Goal: Check status: Check status

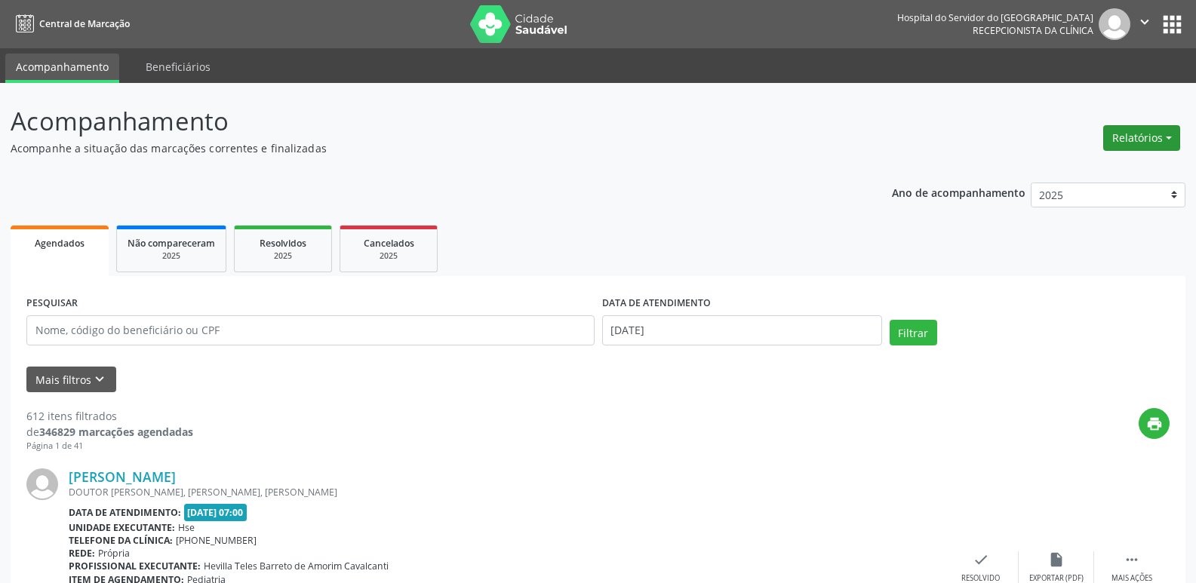
click at [1168, 135] on button "Relatórios" at bounding box center [1141, 138] width 77 height 26
click at [1125, 171] on link "Agendamentos" at bounding box center [1099, 170] width 162 height 21
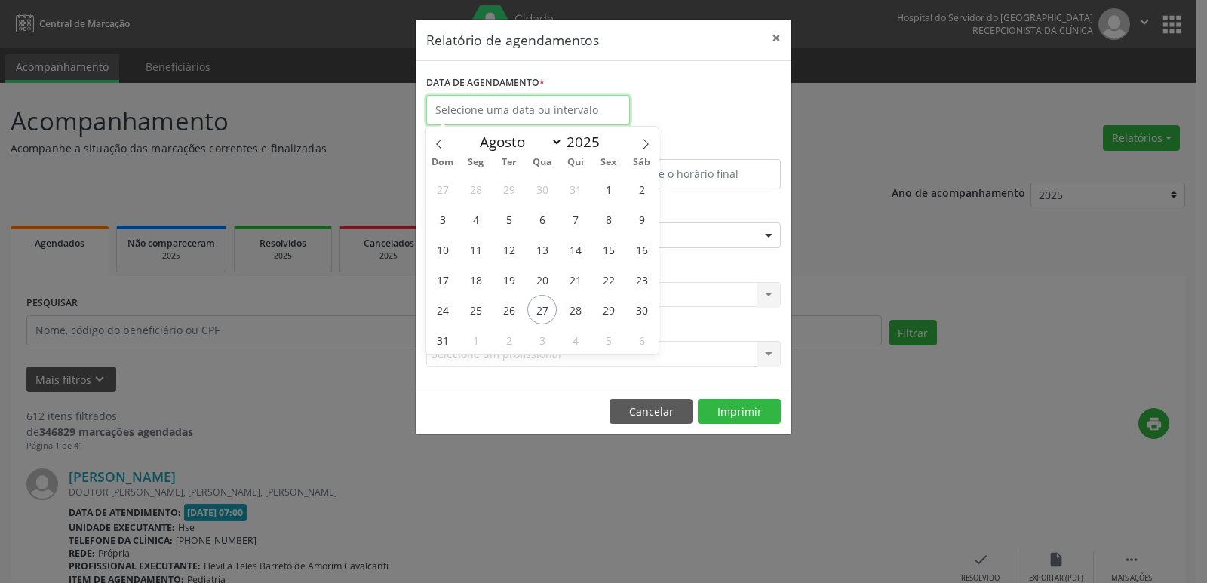
click at [495, 112] on input "text" at bounding box center [528, 110] width 204 height 30
click at [546, 305] on span "27" at bounding box center [541, 309] width 29 height 29
type input "[DATE]"
click at [546, 301] on span "27" at bounding box center [541, 309] width 29 height 29
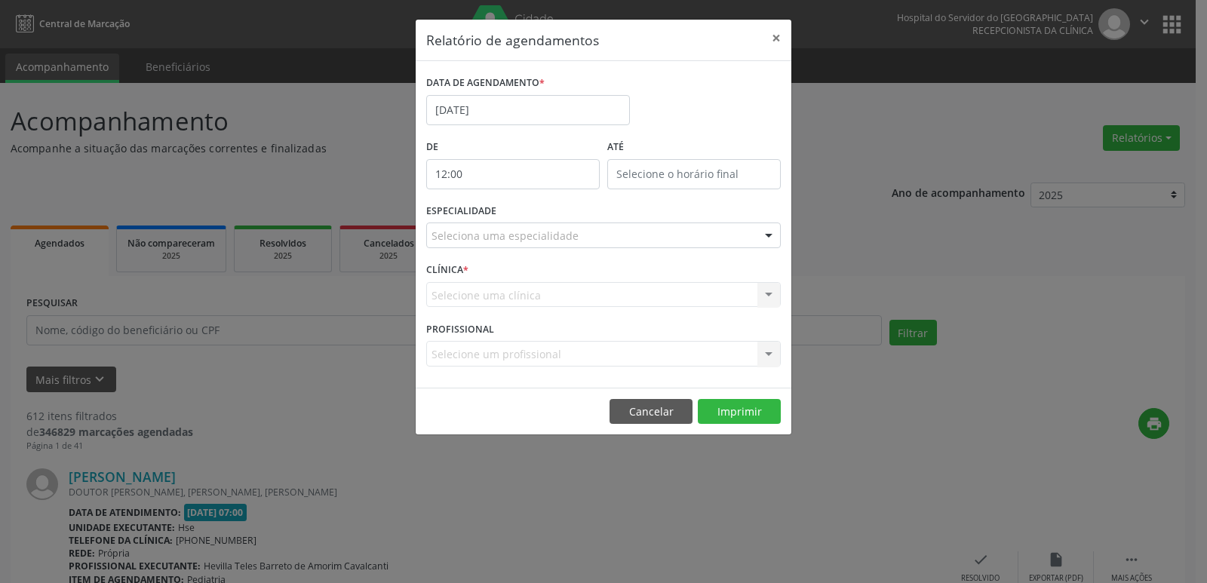
click at [512, 180] on input "12:00" at bounding box center [513, 174] width 174 height 30
click at [533, 217] on span at bounding box center [535, 214] width 11 height 15
type input "11:00"
type input "11"
click at [533, 217] on span at bounding box center [535, 214] width 11 height 15
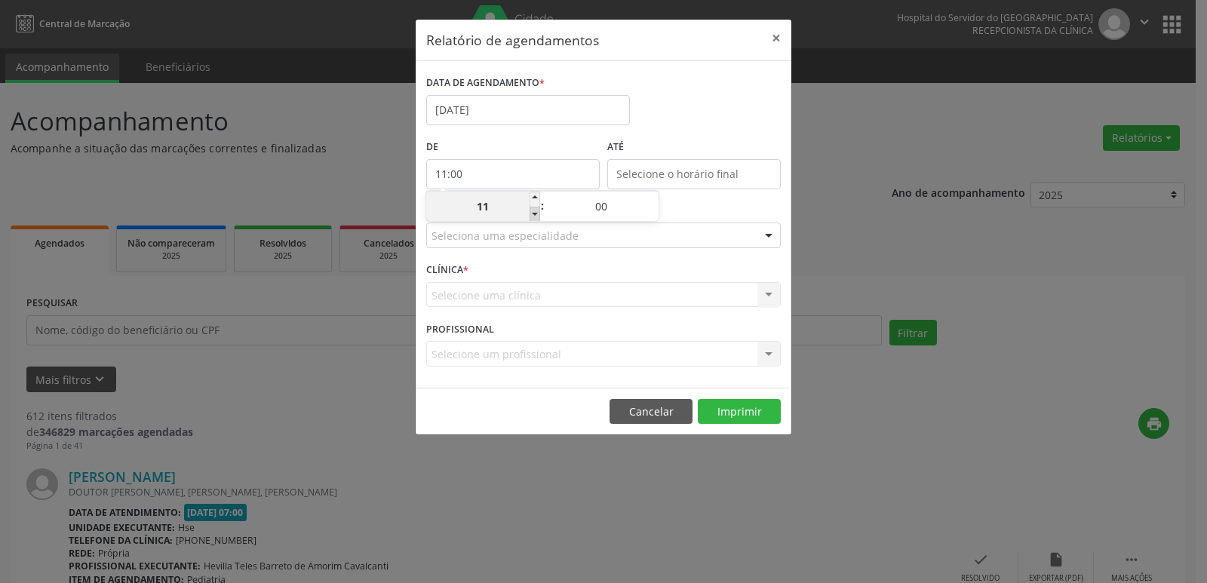
type input "10:00"
type input "10"
click at [533, 217] on span at bounding box center [535, 214] width 11 height 15
type input "09:00"
type input "09"
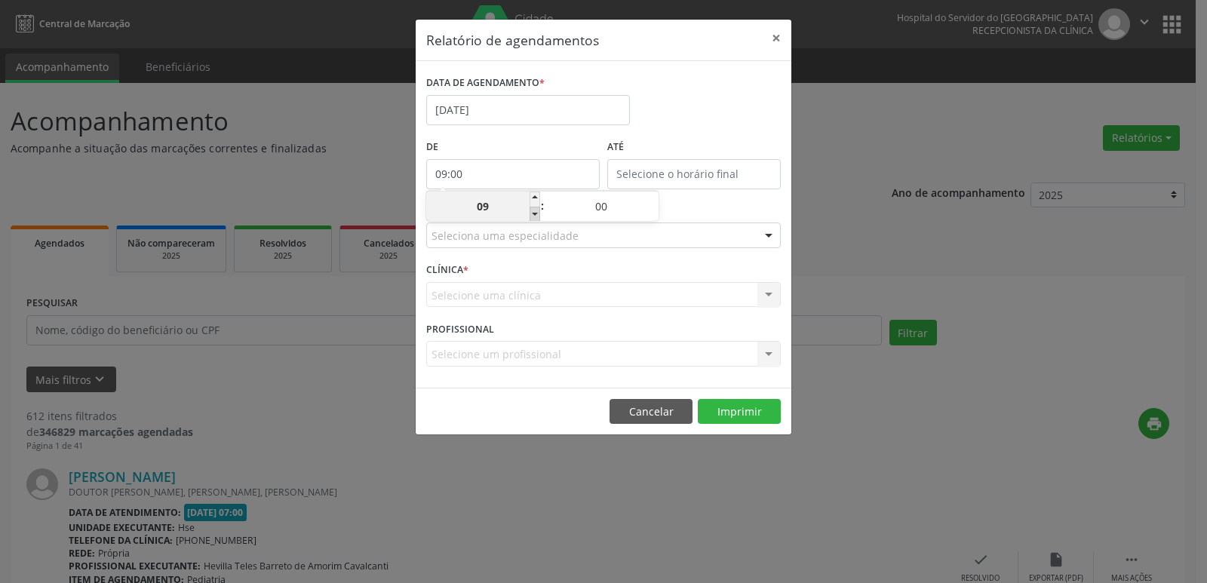
click at [533, 217] on span at bounding box center [535, 214] width 11 height 15
type input "08:00"
type input "08"
click at [533, 217] on span at bounding box center [535, 214] width 11 height 15
type input "07:00"
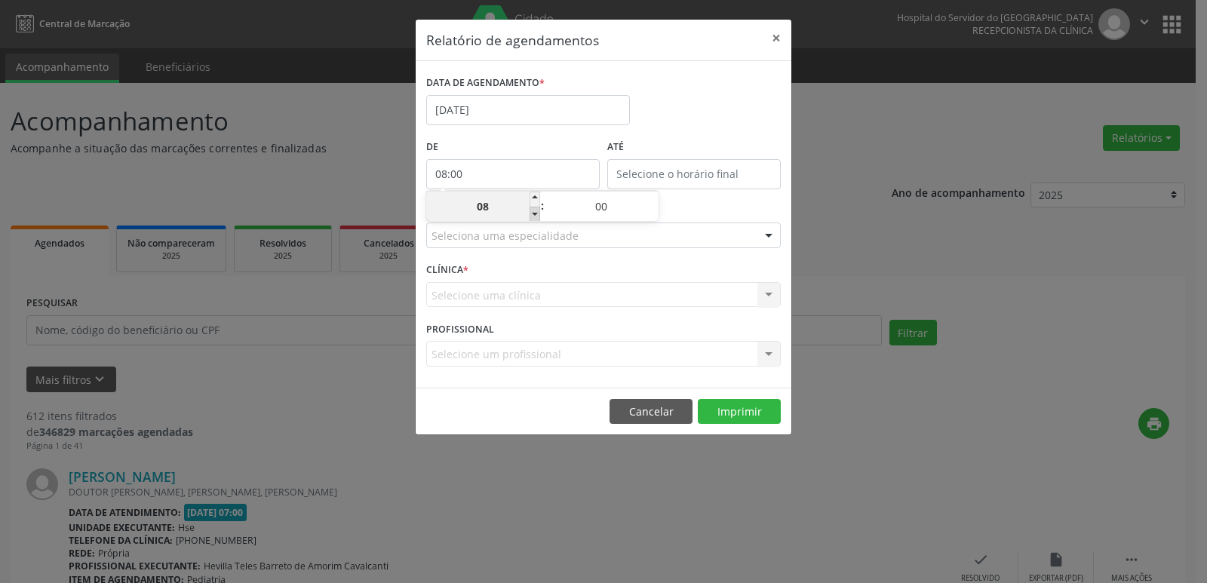
type input "07"
click at [691, 180] on input "12:00" at bounding box center [694, 174] width 174 height 30
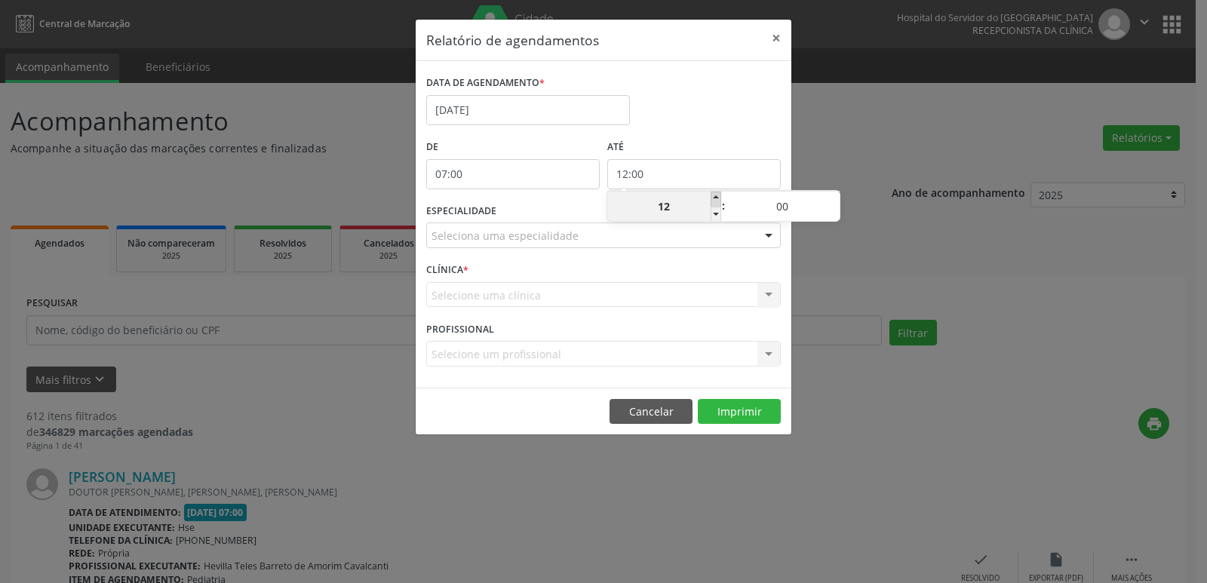
click at [712, 198] on span at bounding box center [716, 199] width 11 height 15
type input "13:00"
type input "13"
click at [712, 198] on span at bounding box center [716, 199] width 11 height 15
type input "14:00"
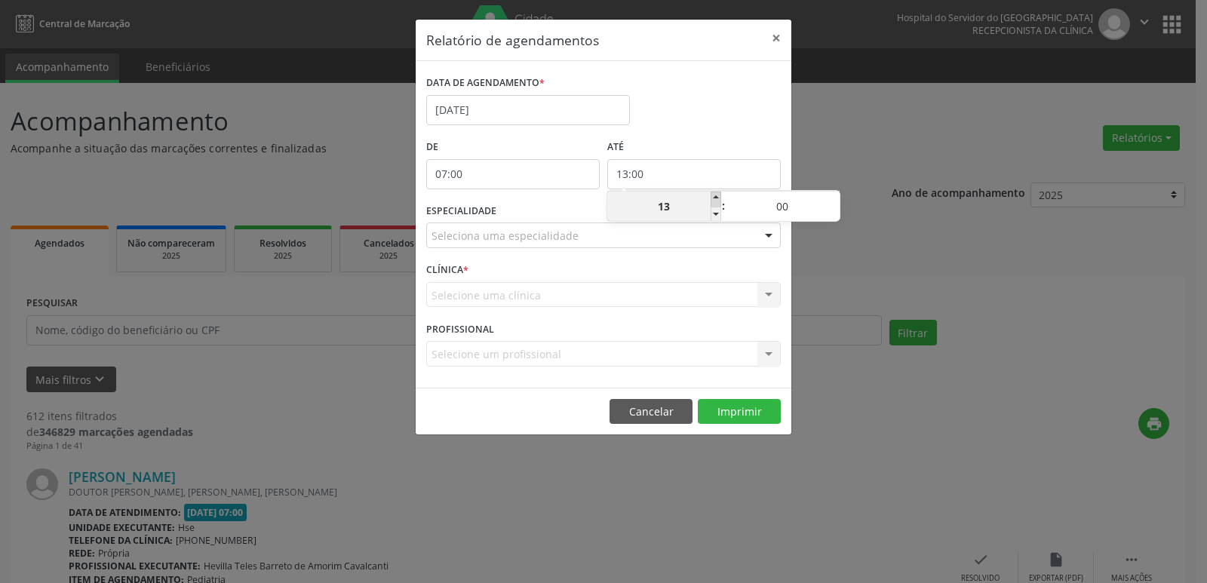
type input "14"
click at [712, 198] on span at bounding box center [716, 199] width 11 height 15
type input "15:00"
type input "15"
click at [712, 198] on span at bounding box center [716, 199] width 11 height 15
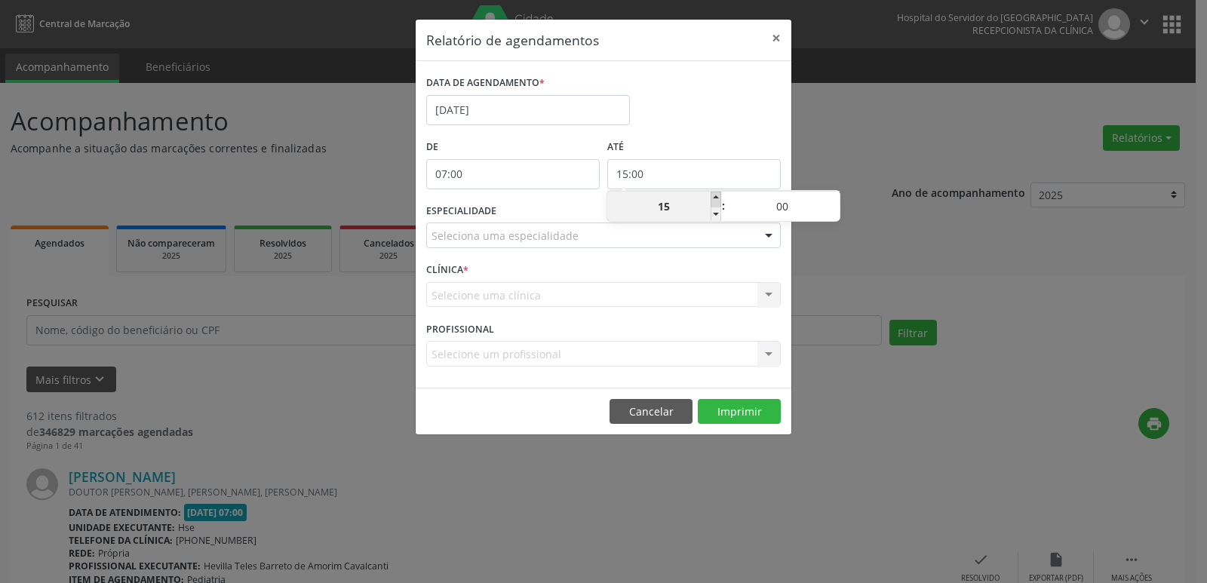
type input "16:00"
type input "16"
click at [712, 198] on span at bounding box center [716, 199] width 11 height 15
type input "17:00"
type input "17"
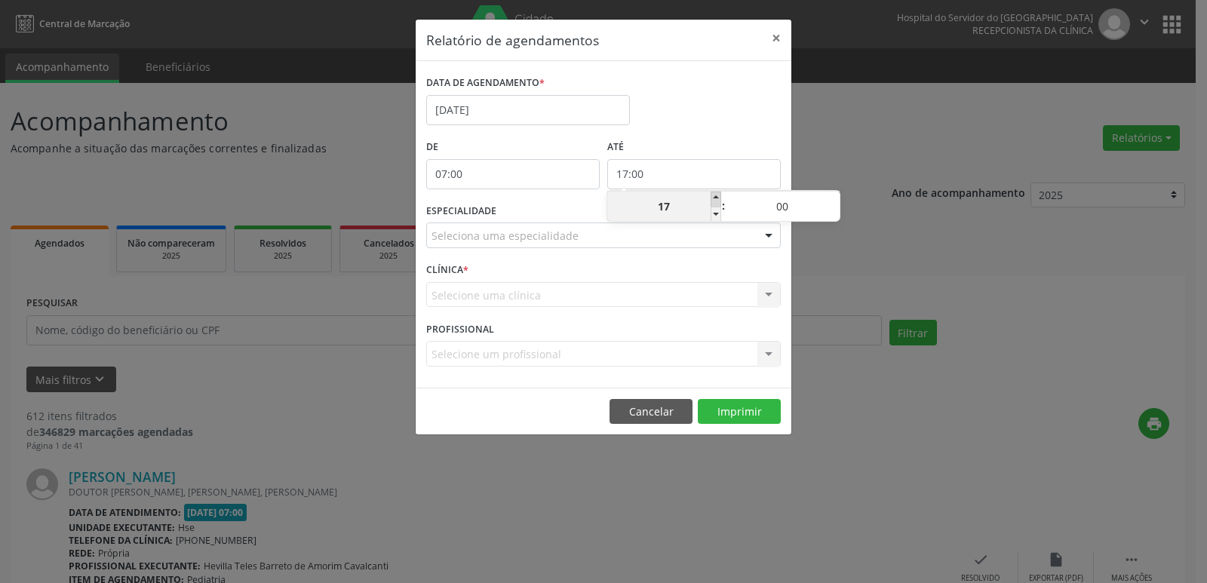
click at [712, 198] on span at bounding box center [716, 199] width 11 height 15
type input "18:00"
type input "18"
click at [712, 197] on span at bounding box center [716, 199] width 11 height 15
type input "19:00"
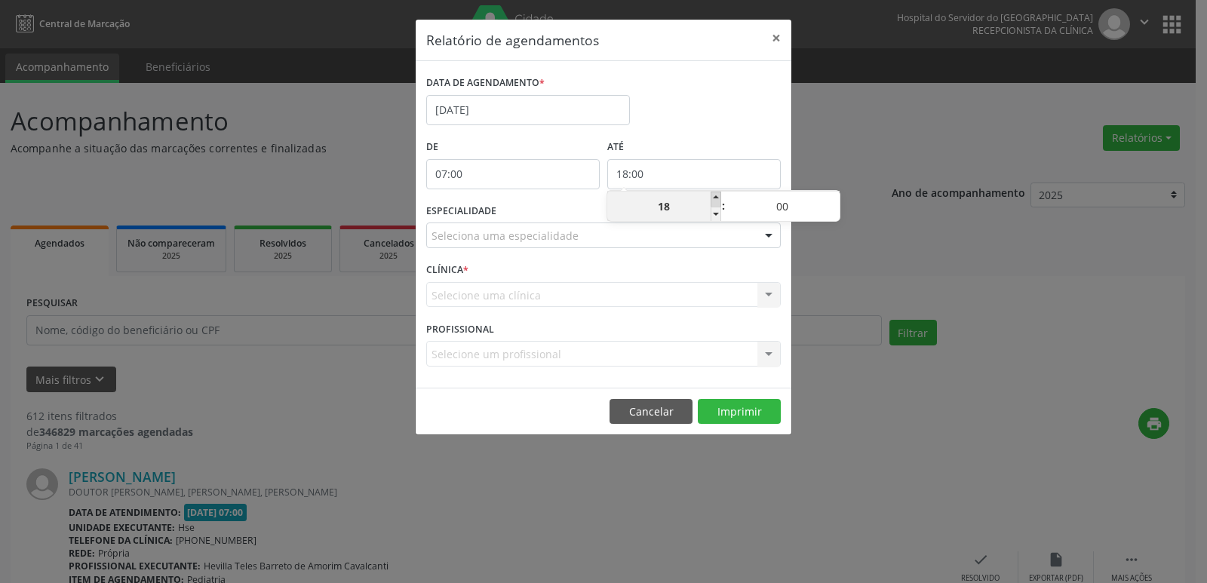
type input "19"
click at [712, 197] on span at bounding box center [716, 199] width 11 height 15
type input "20:00"
type input "20"
click at [712, 197] on span at bounding box center [716, 199] width 11 height 15
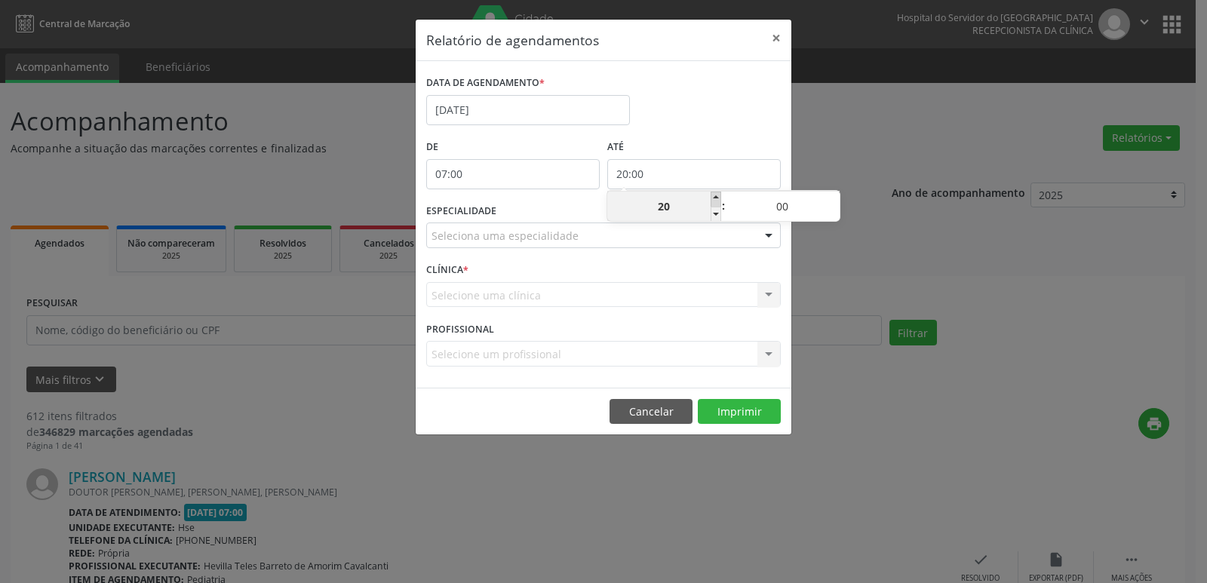
type input "21:00"
type input "21"
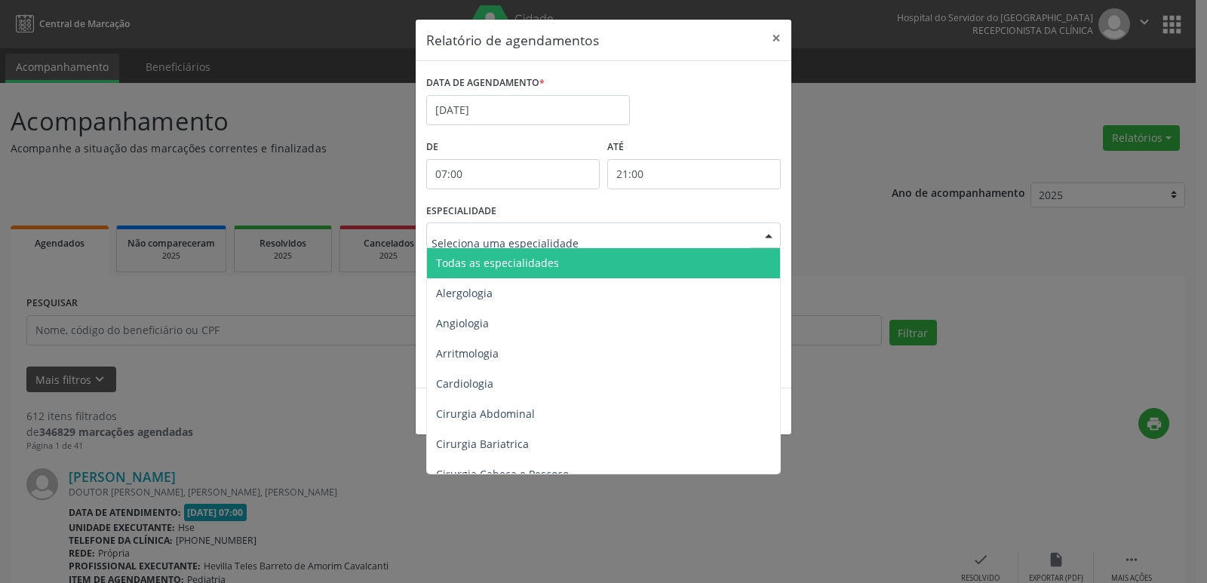
click at [770, 241] on div at bounding box center [768, 236] width 23 height 26
click at [744, 260] on span "Todas as especialidades" at bounding box center [604, 263] width 355 height 30
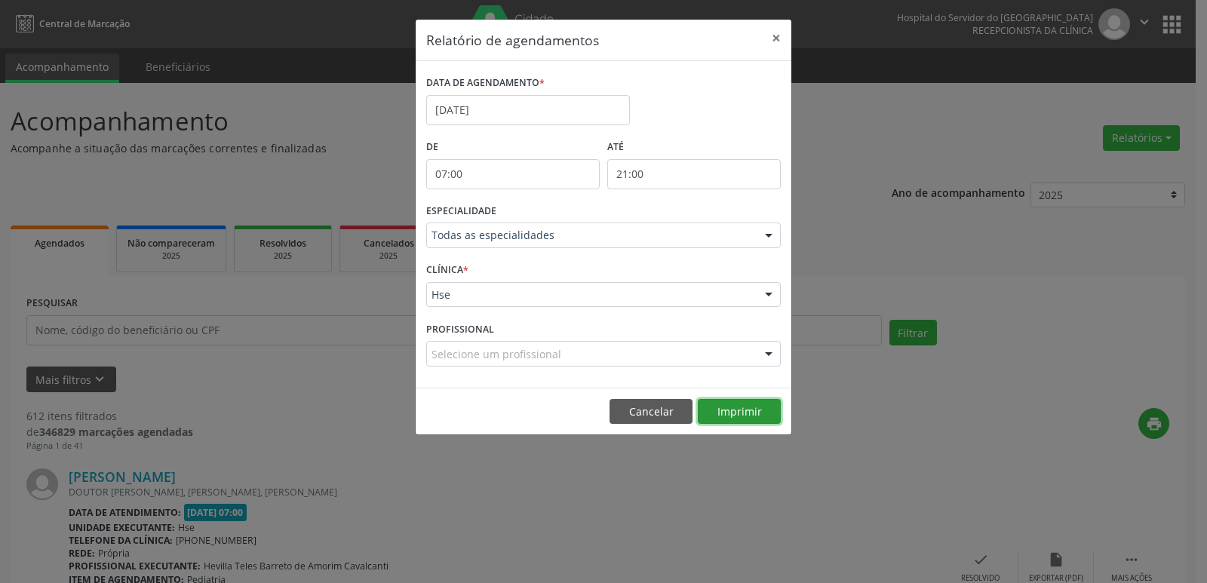
click at [741, 408] on button "Imprimir" at bounding box center [739, 412] width 83 height 26
click at [769, 35] on button "×" at bounding box center [776, 38] width 30 height 37
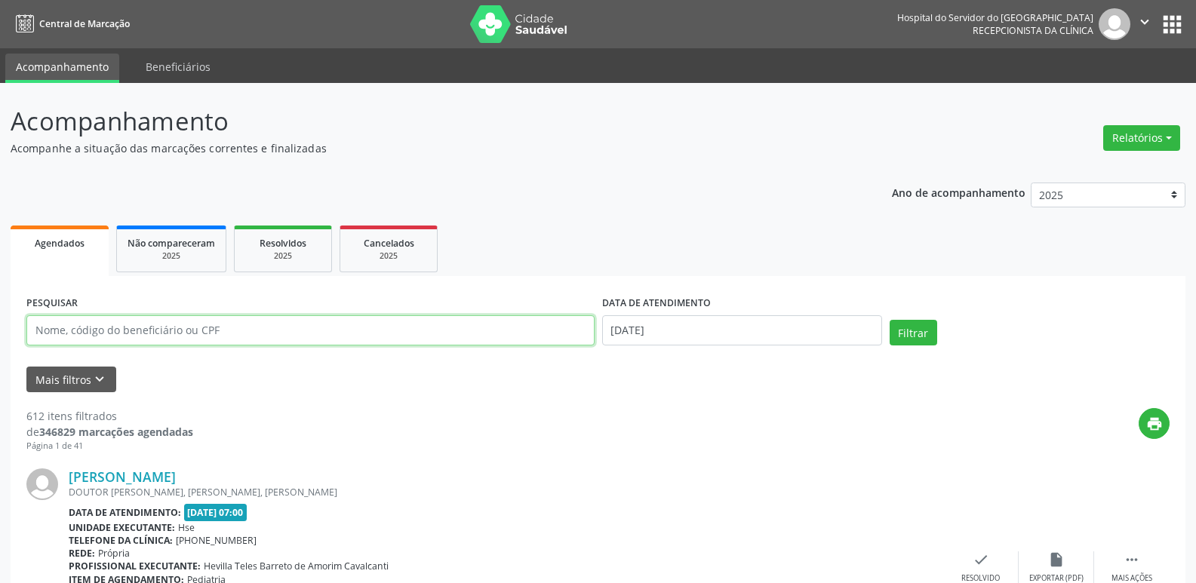
click at [148, 315] on input "text" at bounding box center [310, 330] width 568 height 30
type input "[PERSON_NAME]"
click at [889, 320] on button "Filtrar" at bounding box center [913, 333] width 48 height 26
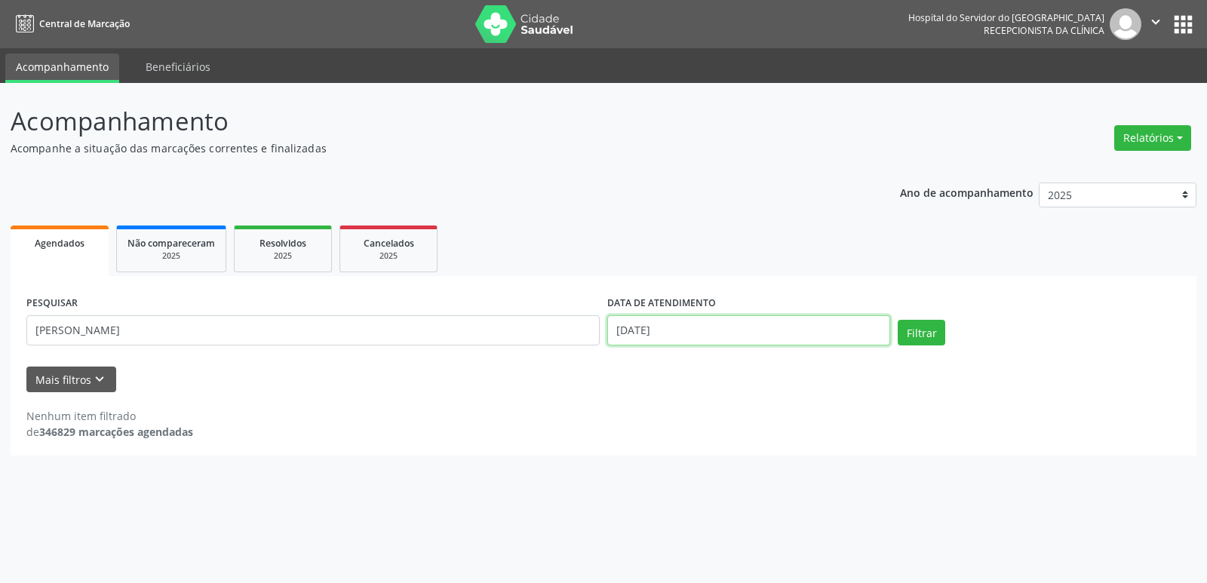
click at [659, 325] on input "[DATE]" at bounding box center [748, 330] width 283 height 30
click at [898, 320] on button "Filtrar" at bounding box center [922, 333] width 48 height 26
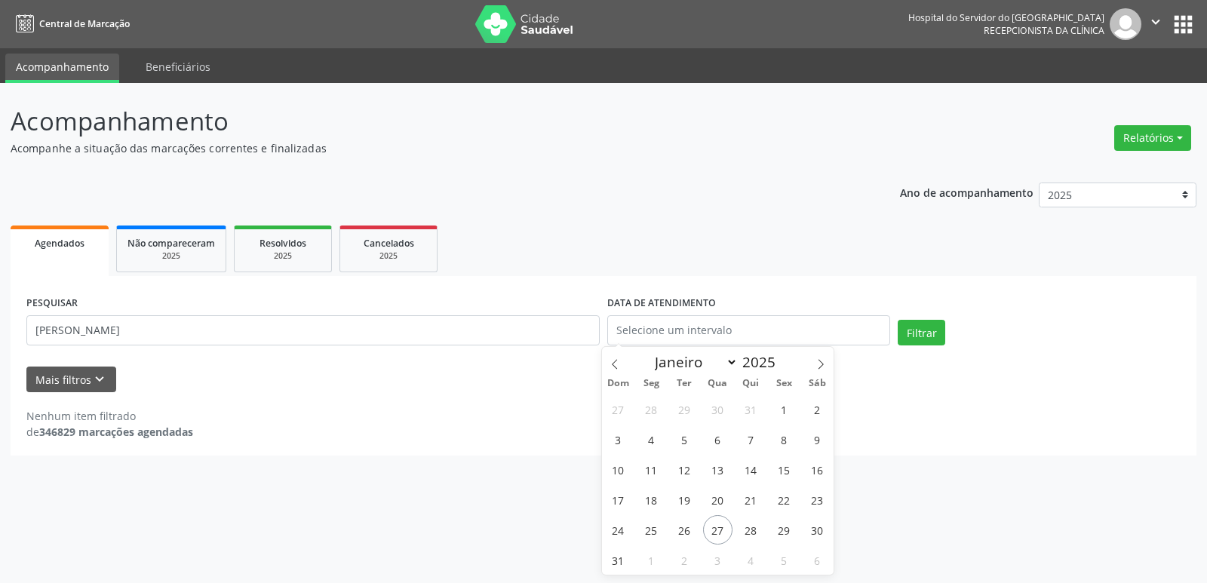
click at [939, 318] on div "PESQUISAR [PERSON_NAME] DATA DE ATENDIMENTO Filtrar" at bounding box center [604, 324] width 1162 height 64
click at [929, 334] on button "Filtrar" at bounding box center [922, 333] width 48 height 26
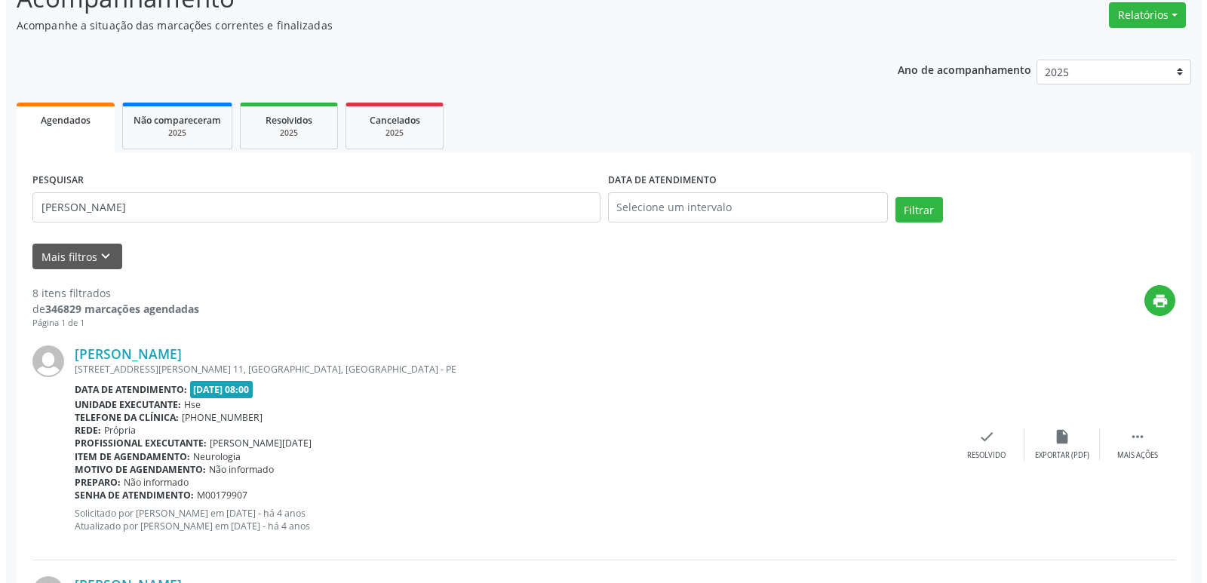
scroll to position [453, 0]
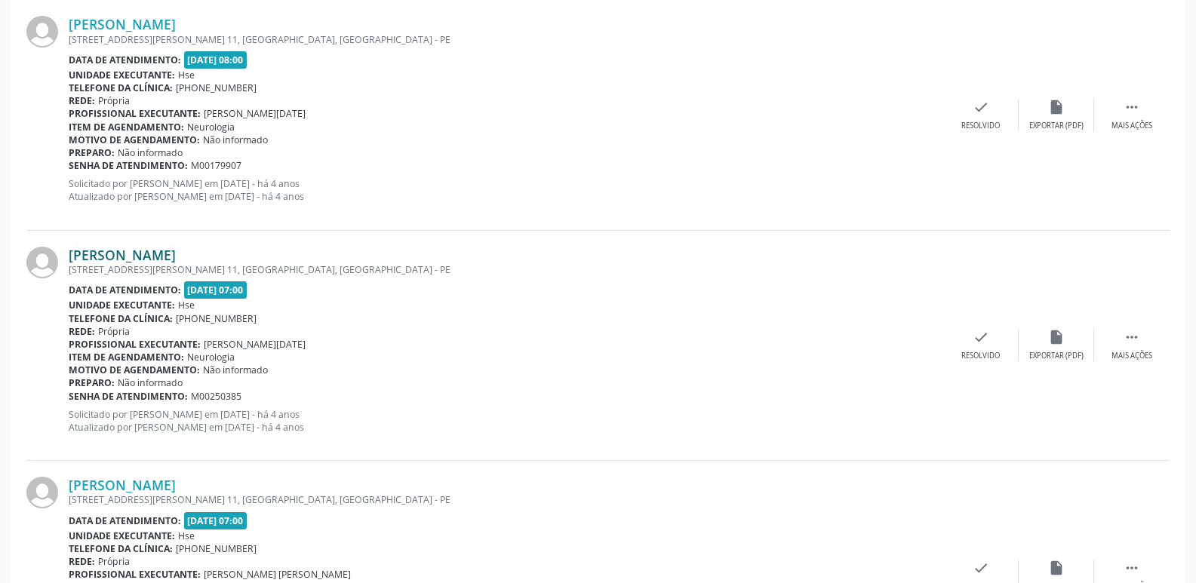
click at [176, 257] on link "[PERSON_NAME]" at bounding box center [122, 255] width 107 height 17
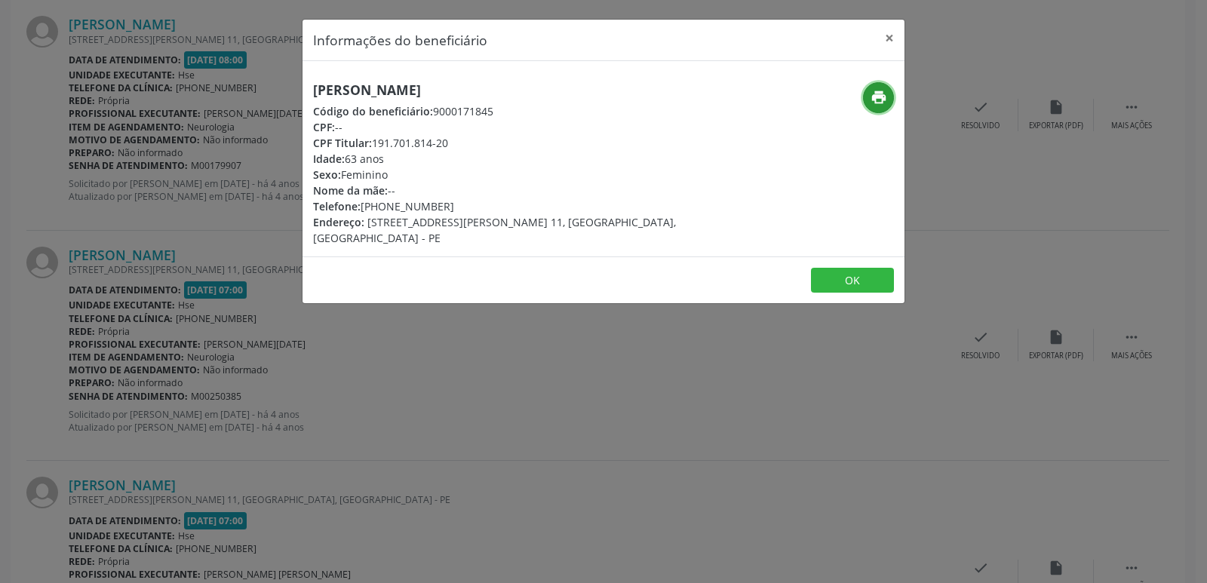
click at [877, 91] on icon "print" at bounding box center [879, 97] width 17 height 17
click at [889, 35] on button "×" at bounding box center [889, 38] width 30 height 37
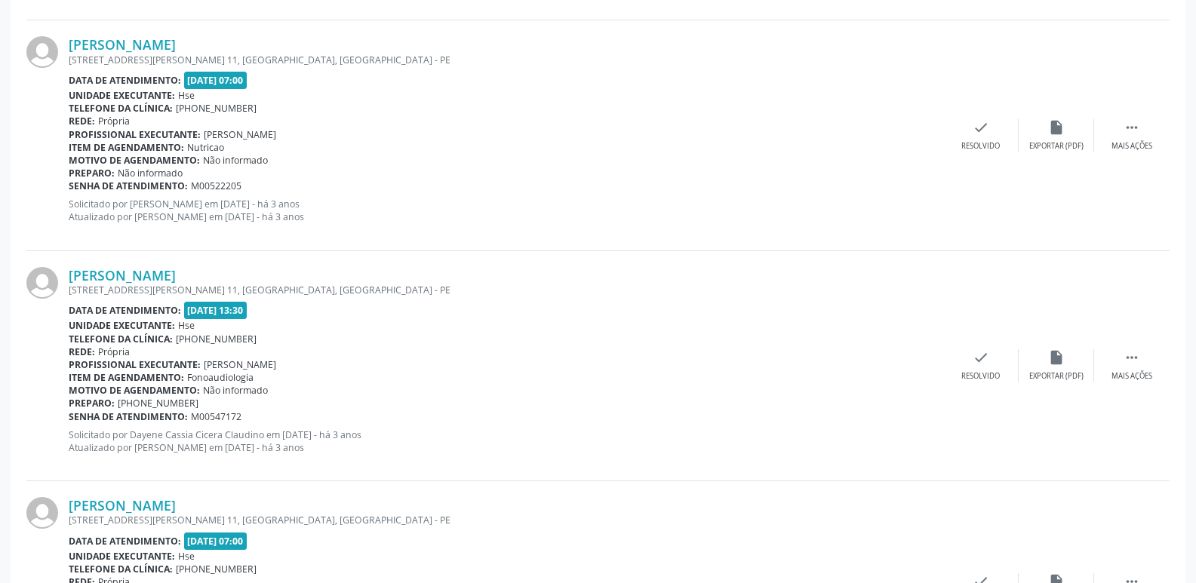
scroll to position [1725, 0]
